Goal: Book appointment/travel/reservation

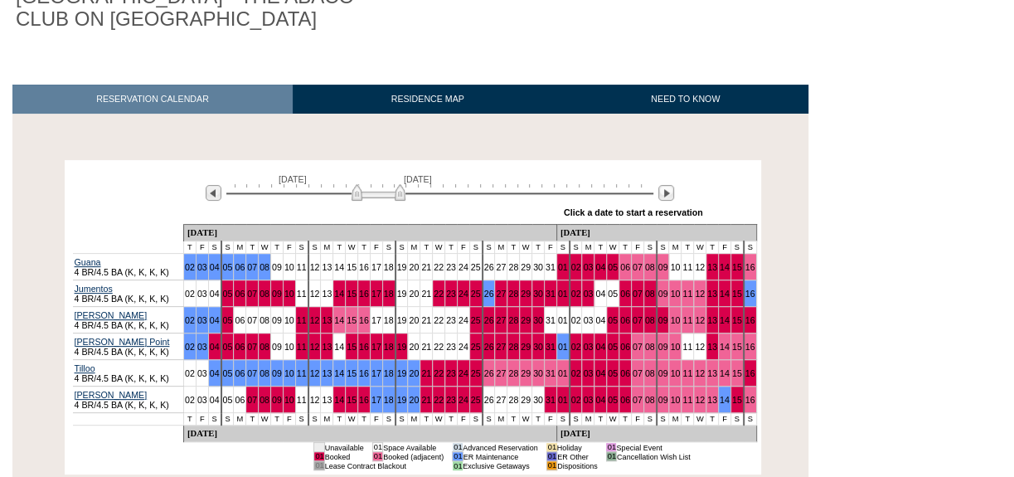
scroll to position [226, 0]
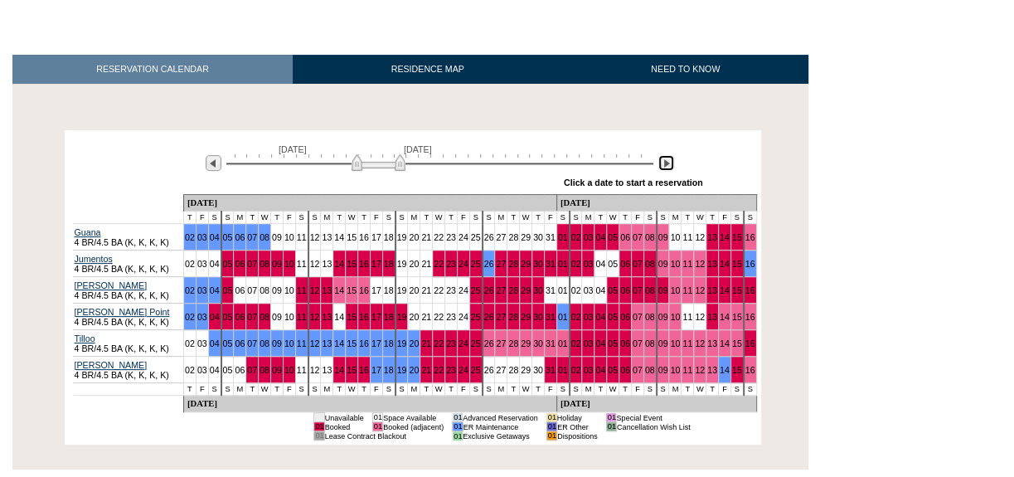
click at [664, 155] on img at bounding box center [666, 163] width 16 height 16
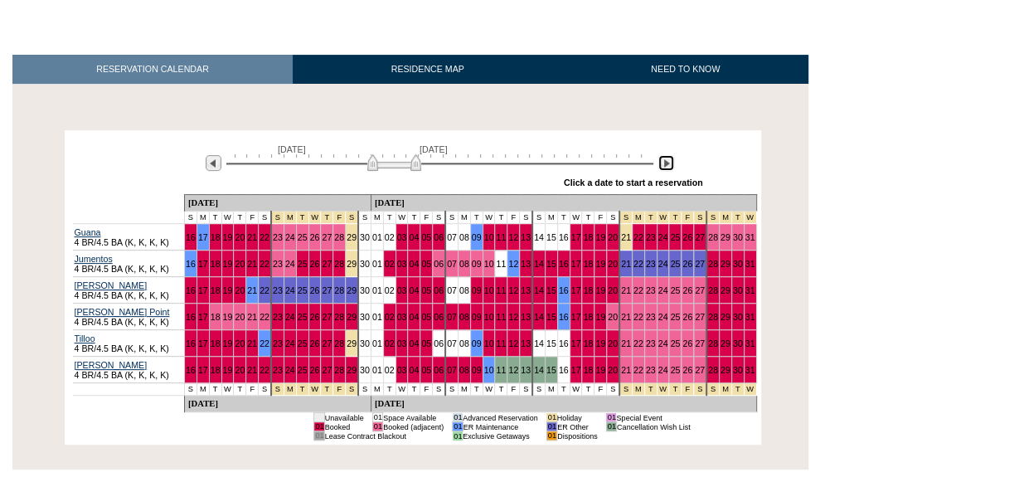
click at [664, 155] on img at bounding box center [666, 163] width 16 height 16
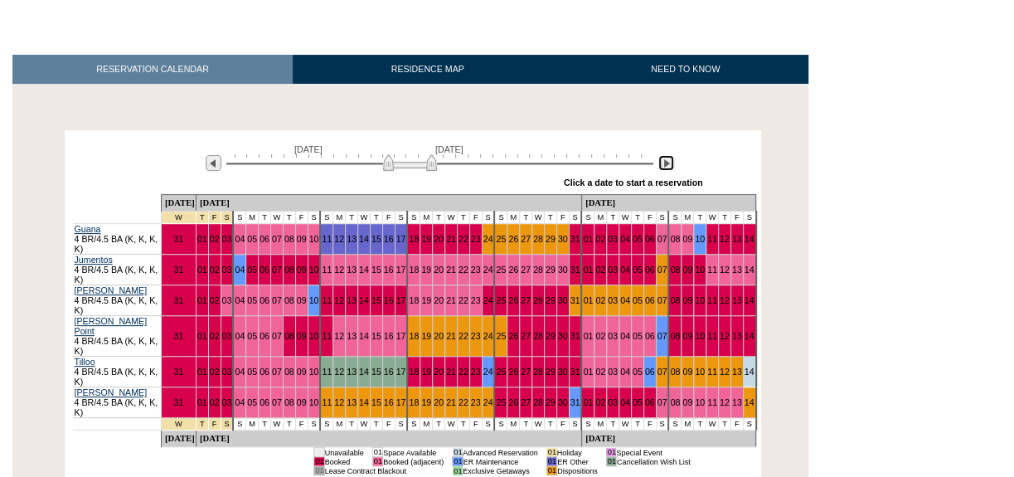
click at [664, 155] on img at bounding box center [666, 163] width 16 height 16
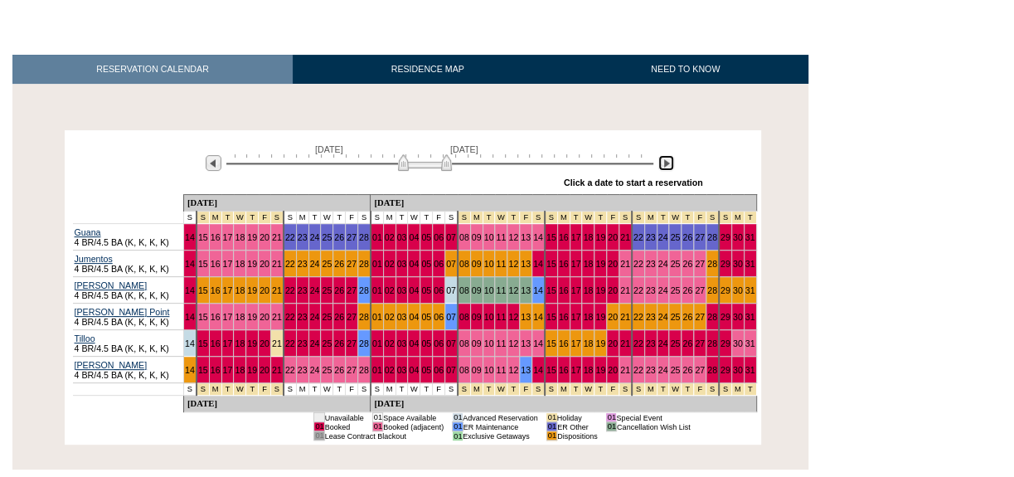
click at [664, 155] on img at bounding box center [666, 163] width 16 height 16
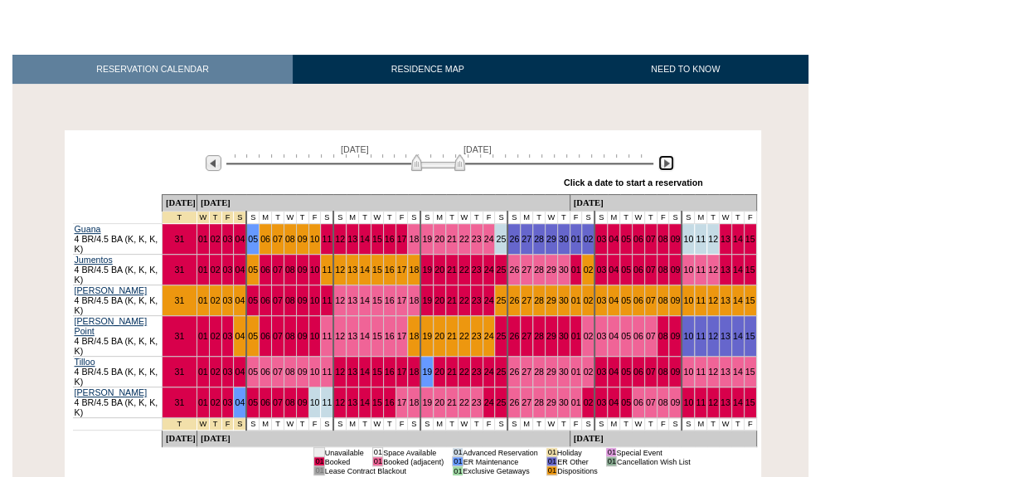
click at [424, 154] on img at bounding box center [438, 162] width 54 height 17
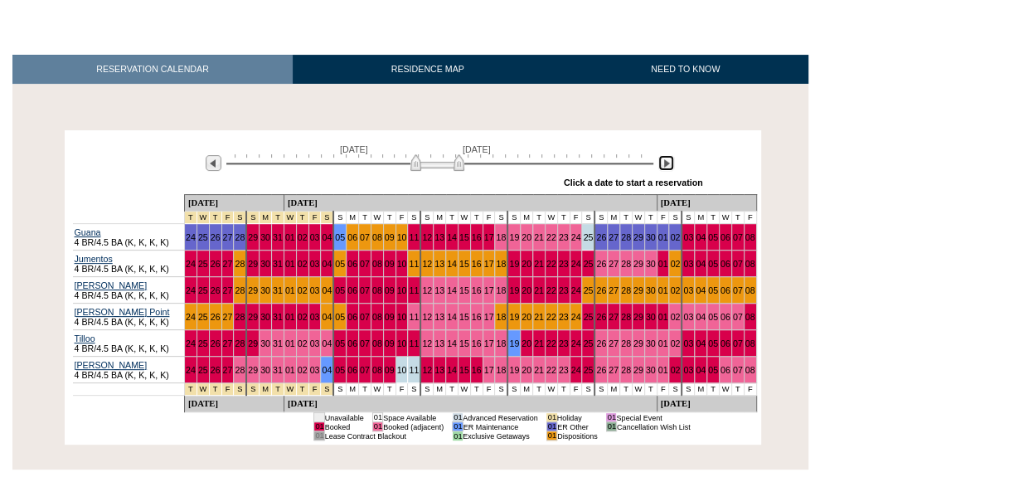
click at [423, 154] on img at bounding box center [437, 162] width 54 height 17
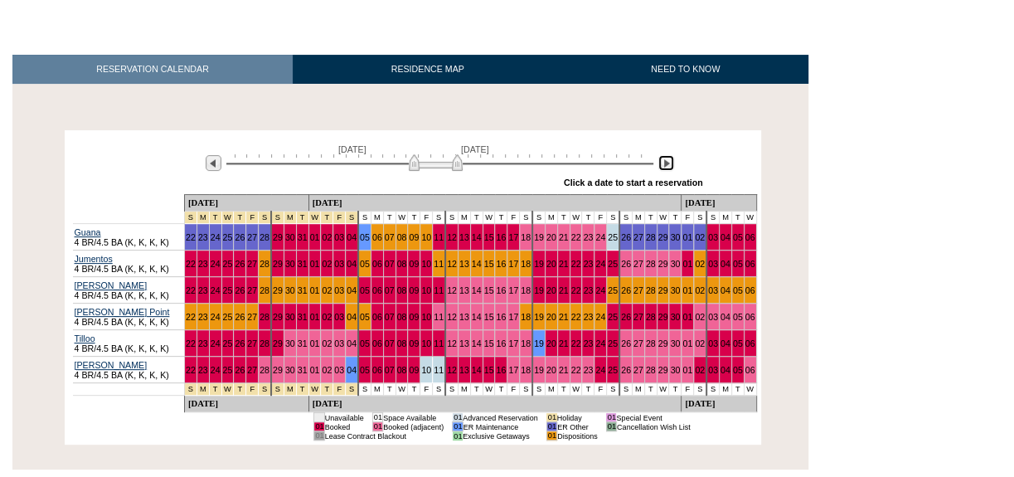
click at [438, 154] on img at bounding box center [436, 162] width 54 height 17
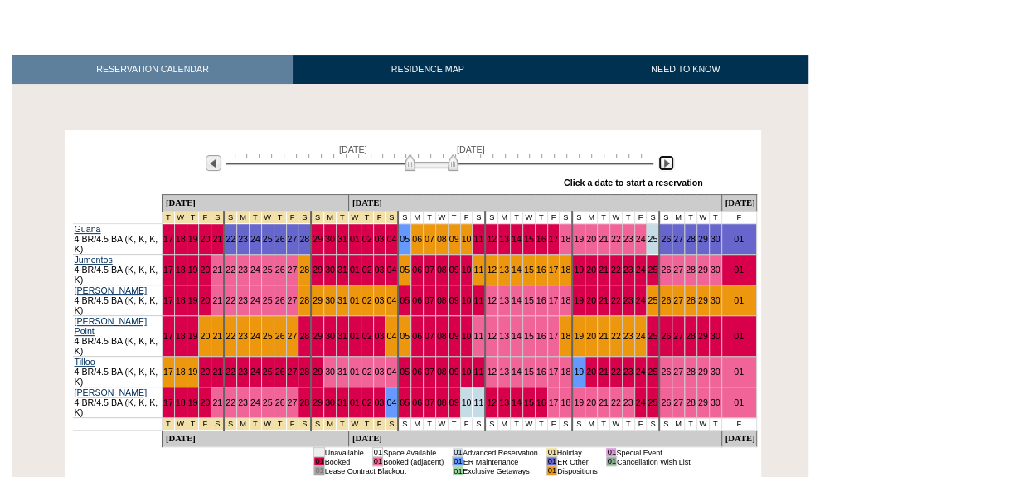
click at [434, 154] on img at bounding box center [432, 162] width 54 height 17
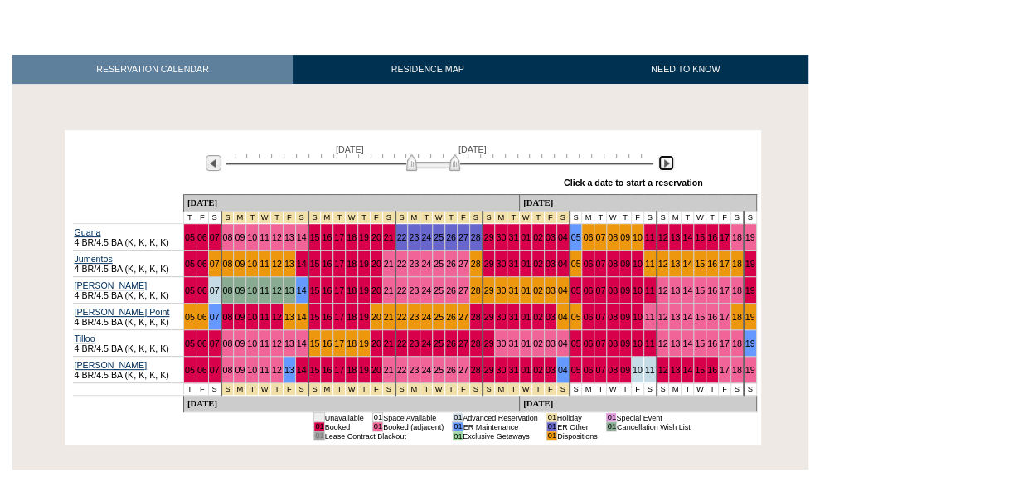
click at [435, 154] on img at bounding box center [433, 162] width 54 height 17
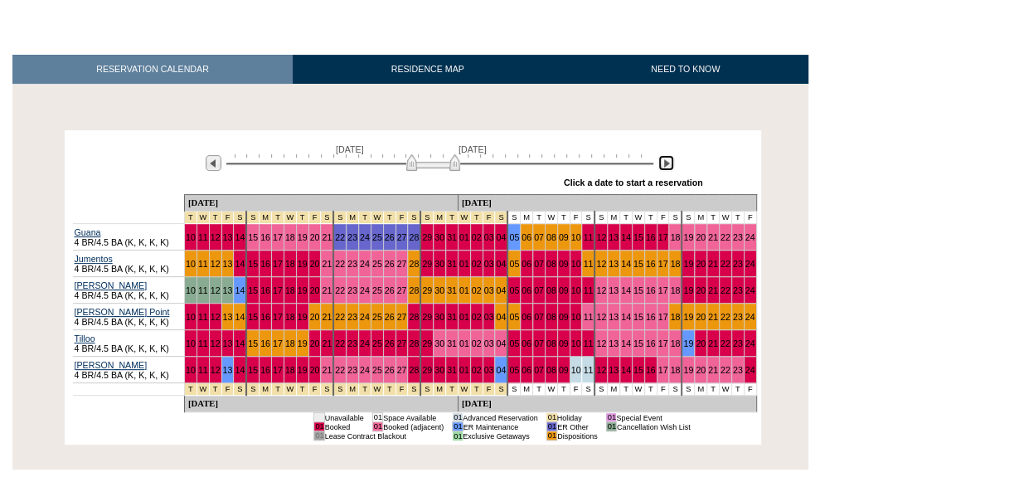
scroll to position [0, 0]
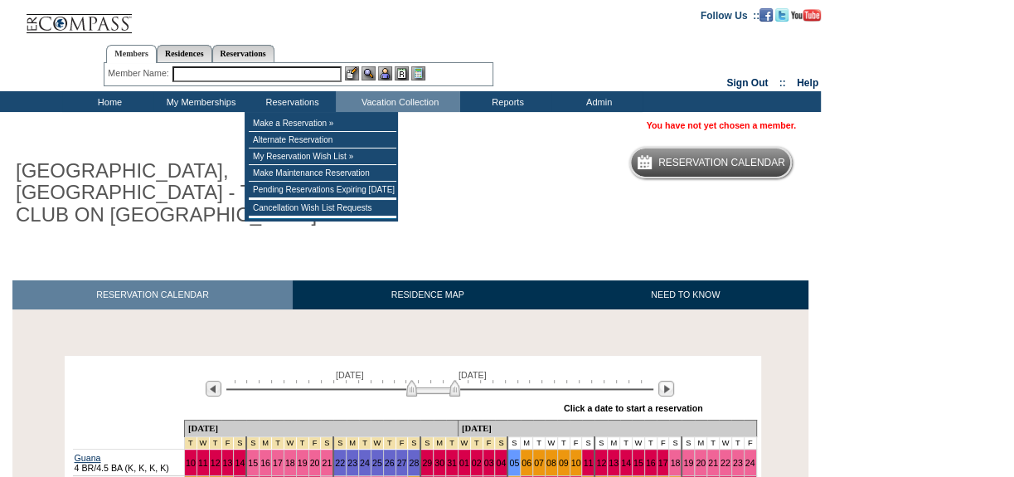
click at [303, 79] on input "text" at bounding box center [256, 74] width 169 height 16
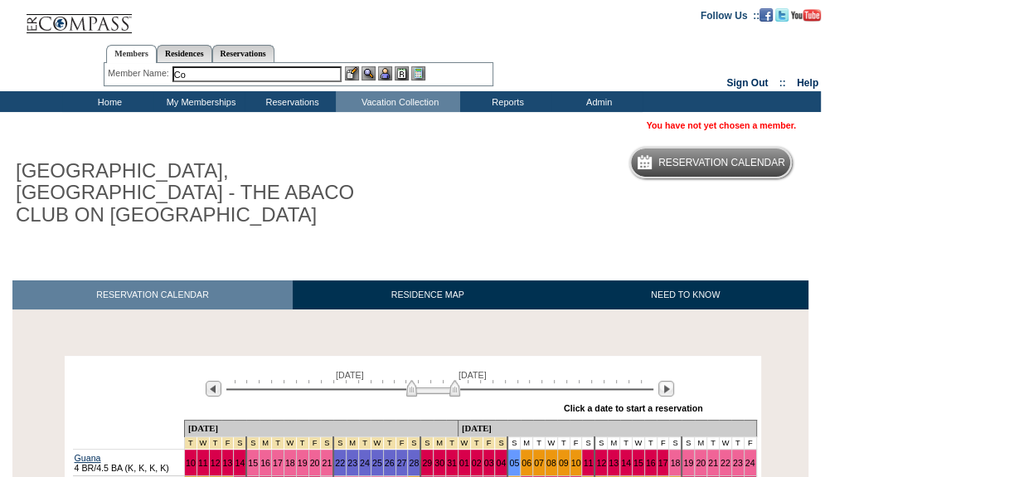
type input "C"
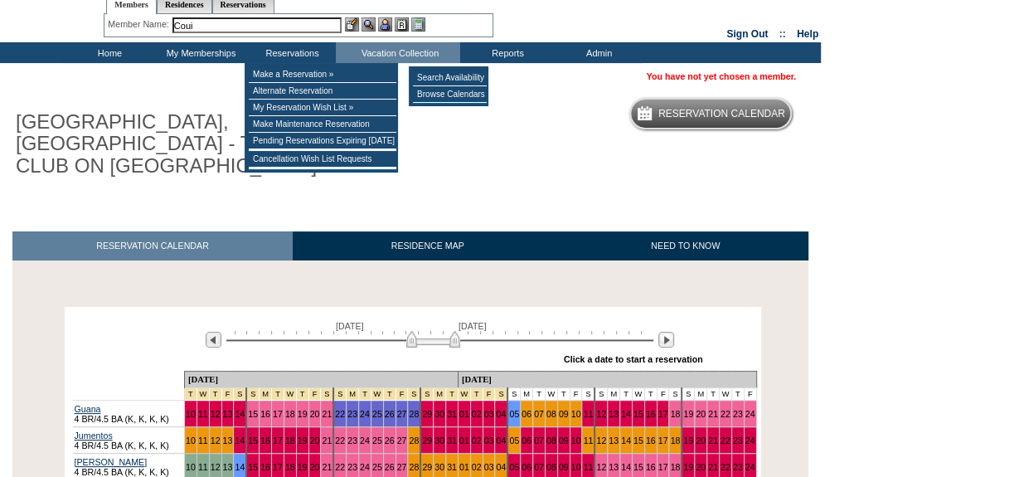
scroll to position [75, 0]
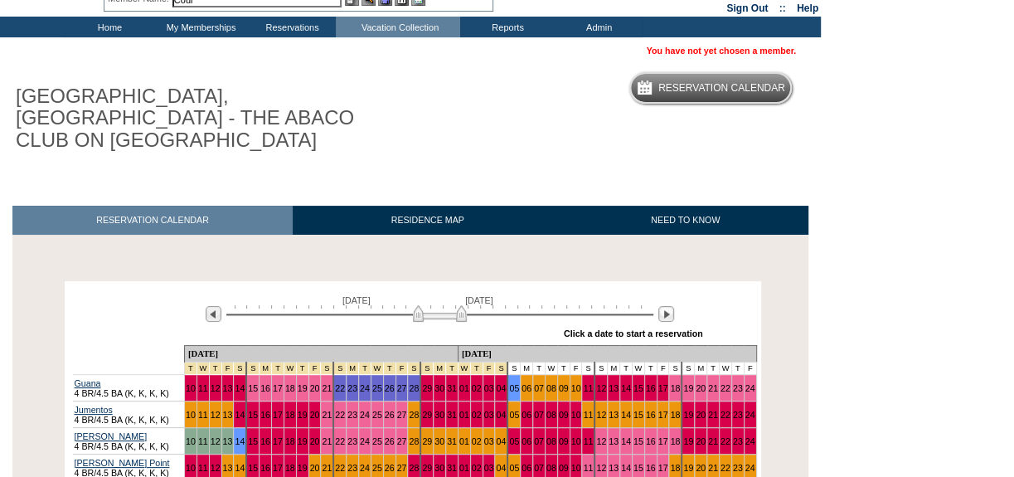
click at [458, 305] on img at bounding box center [440, 313] width 54 height 17
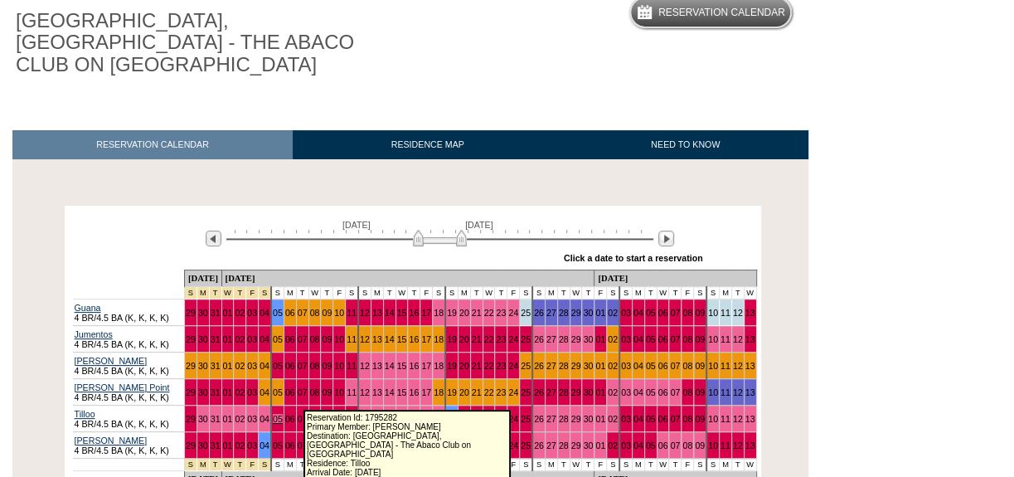
scroll to position [226, 0]
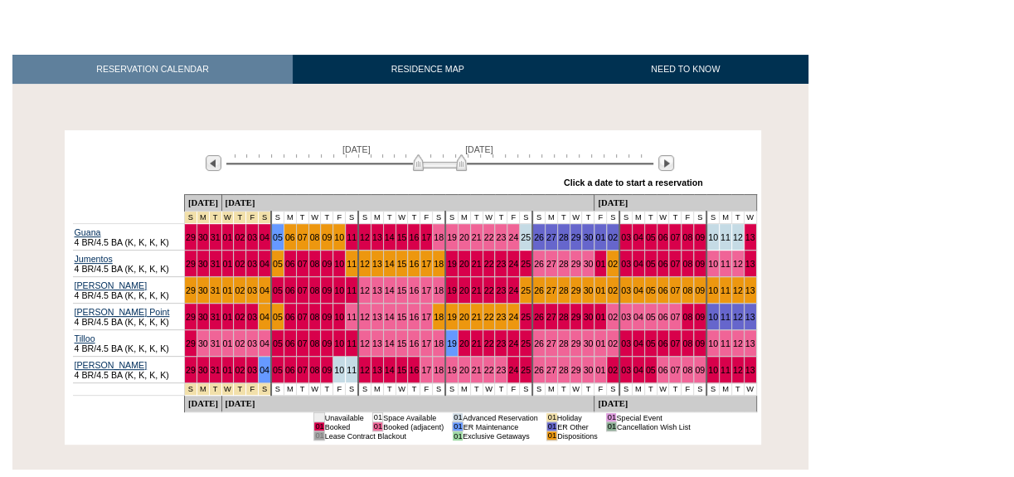
type input "Coui"
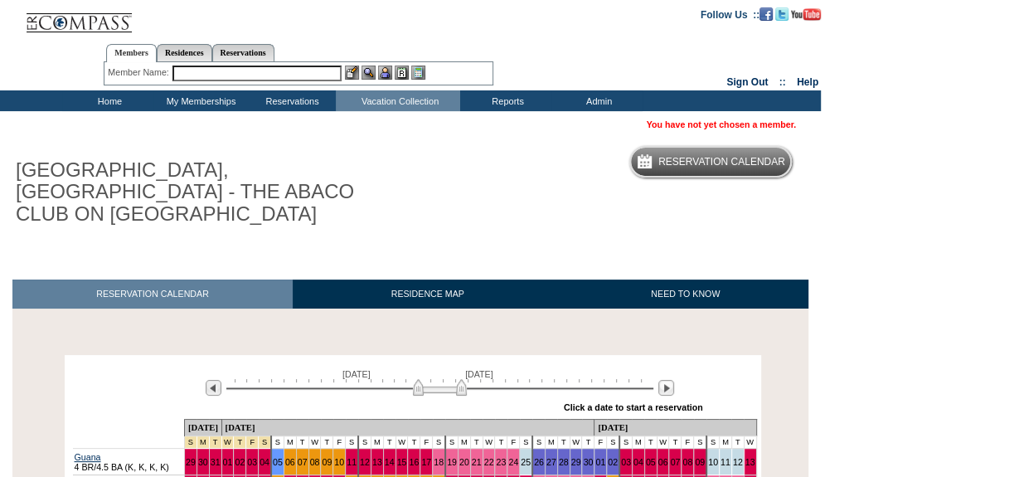
scroll to position [0, 0]
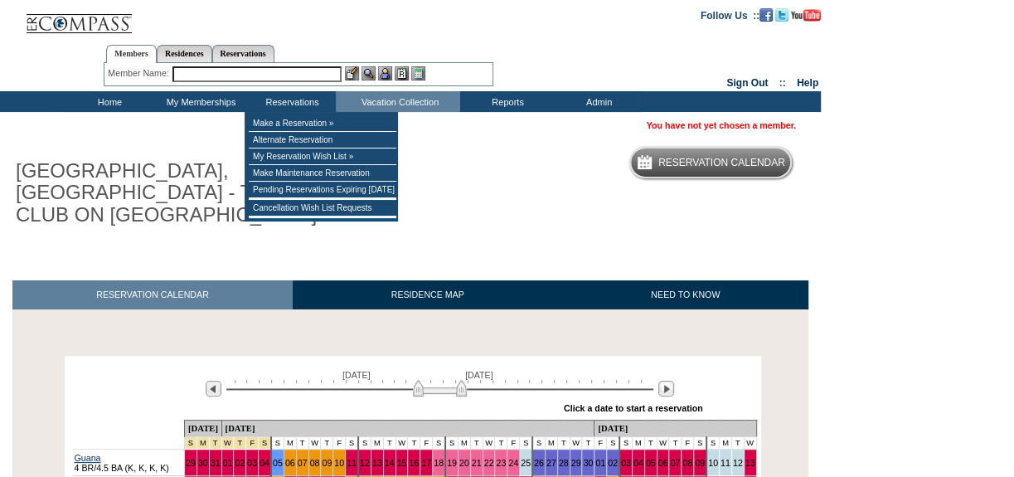
click at [265, 75] on input "text" at bounding box center [256, 74] width 169 height 16
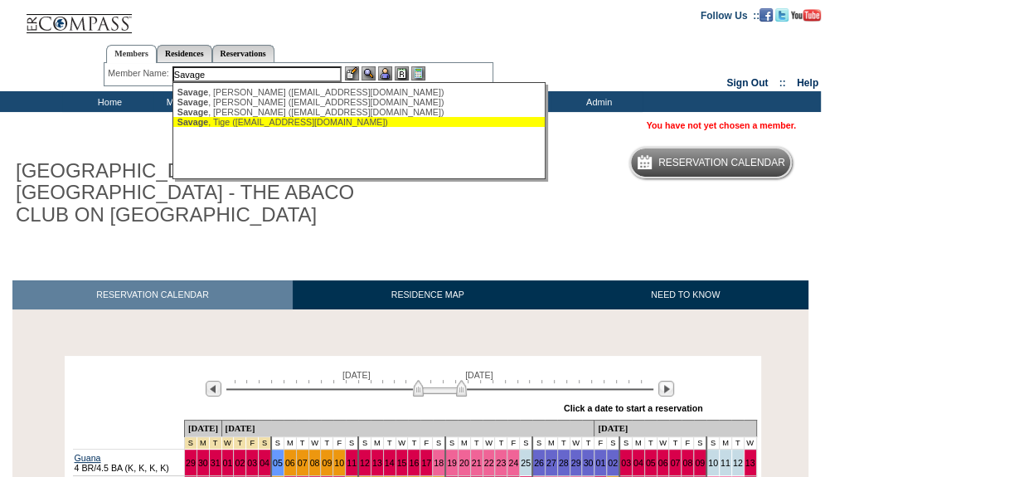
click at [249, 119] on div "[PERSON_NAME] ([EMAIL_ADDRESS][DOMAIN_NAME])" at bounding box center [359, 122] width 365 height 10
type input "[PERSON_NAME] ([EMAIL_ADDRESS][DOMAIN_NAME])"
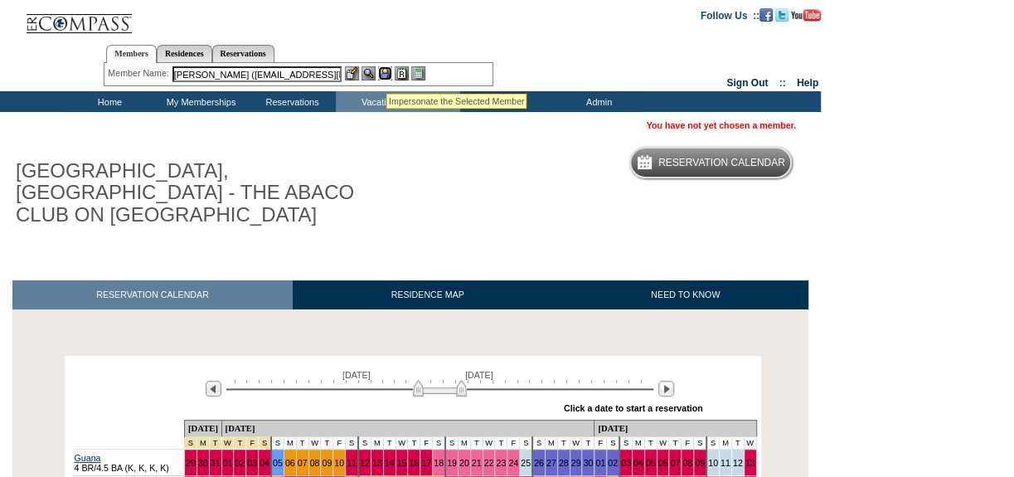
click at [385, 73] on img at bounding box center [385, 73] width 14 height 14
click at [365, 75] on img at bounding box center [368, 73] width 14 height 14
